Goal: Transaction & Acquisition: Purchase product/service

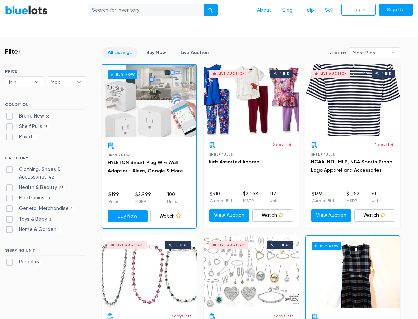
scroll to position [171, 0]
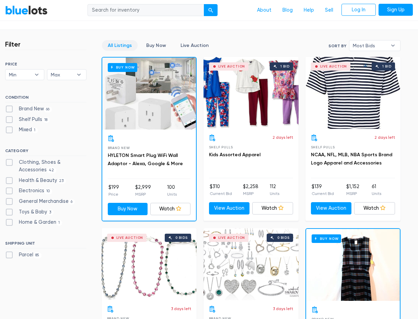
click at [359, 93] on div "Live Auction 1 bid" at bounding box center [352, 93] width 95 height 72
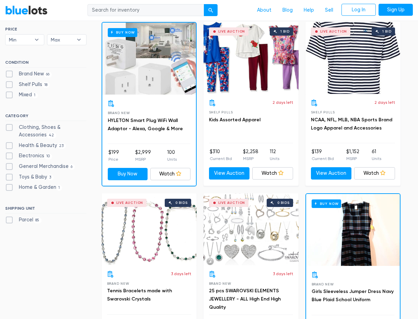
scroll to position [206, 0]
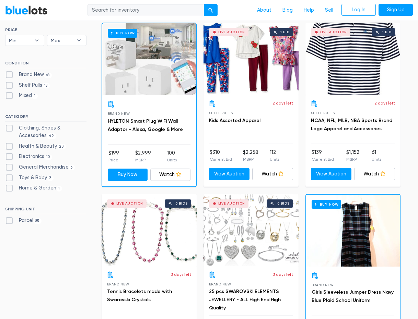
click at [61, 126] on label "Clothing, Shoes & Accessories 42" at bounding box center [45, 131] width 81 height 15
click at [10, 126] on Accessories"] "Clothing, Shoes & Accessories 42" at bounding box center [7, 126] width 4 height 4
checkbox Accessories"] "true"
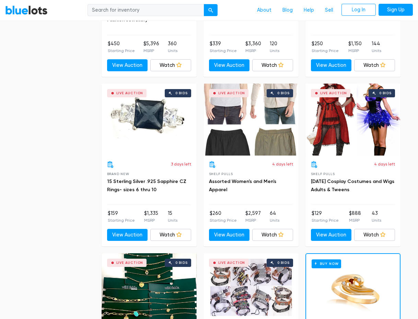
scroll to position [2377, 0]
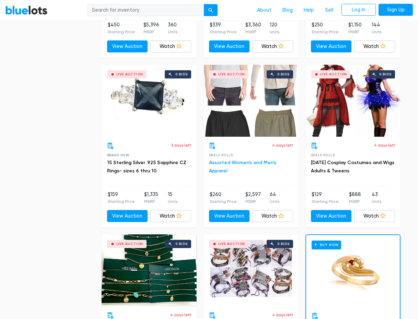
click at [243, 160] on link "Assorted Women's and Men's Apparel" at bounding box center [242, 167] width 67 height 14
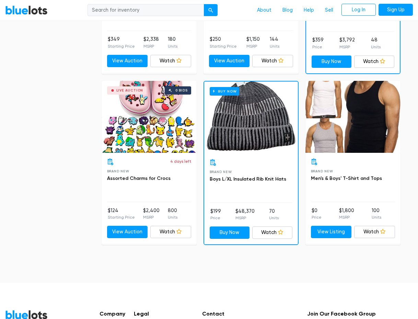
scroll to position [2772, 0]
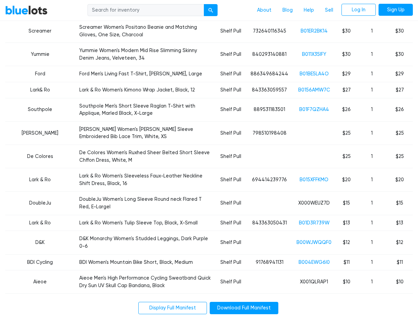
scroll to position [1166, 0]
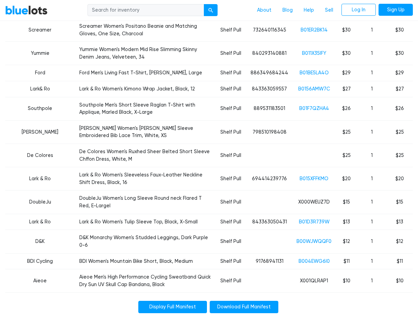
click at [190, 301] on link "Display Full Manifest" at bounding box center [172, 307] width 69 height 12
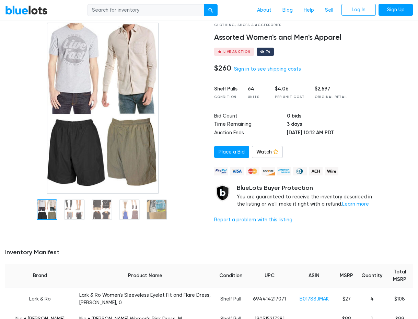
scroll to position [25, 0]
